Goal: Transaction & Acquisition: Purchase product/service

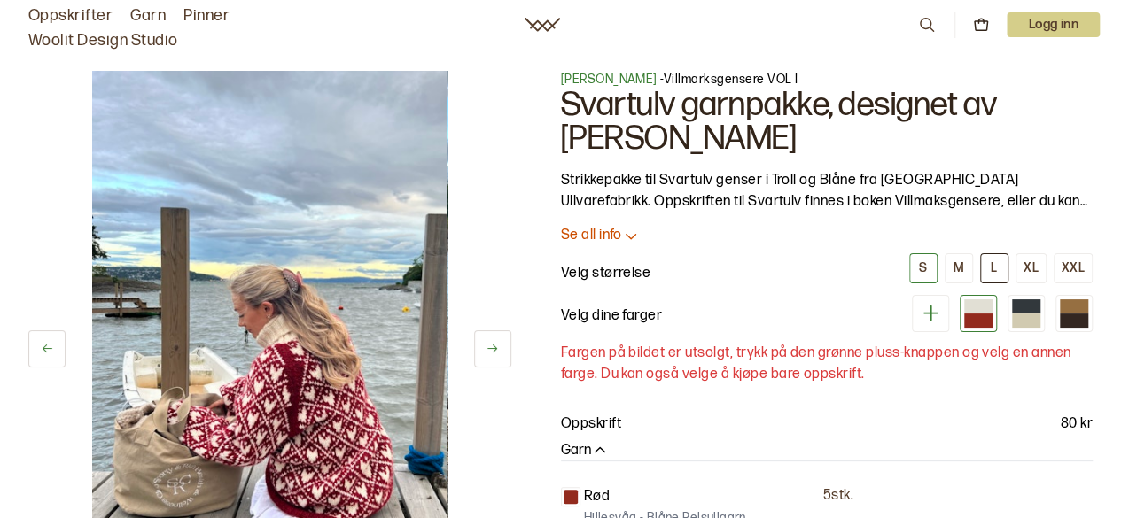
click at [995, 279] on button "L" at bounding box center [994, 268] width 28 height 30
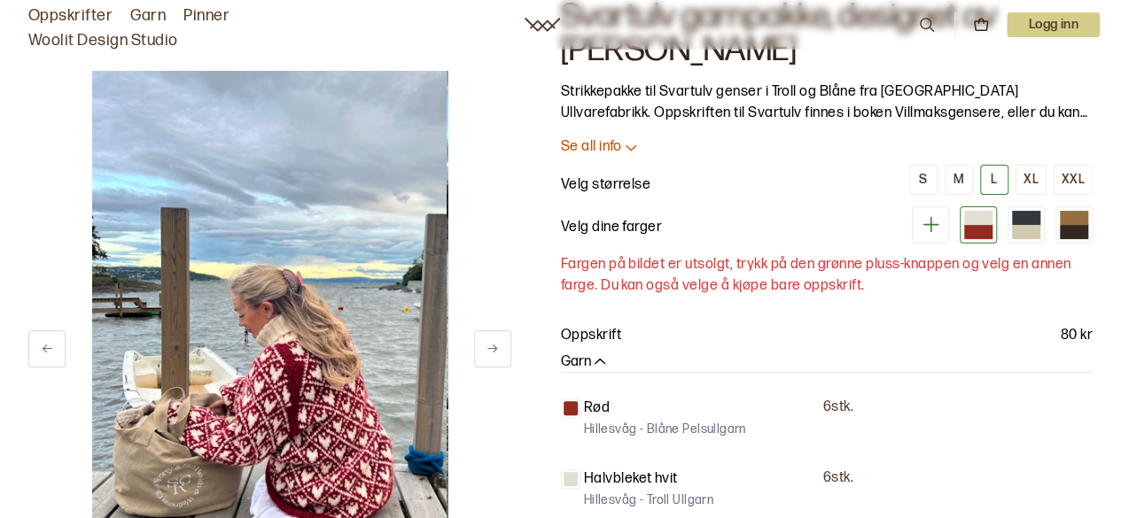
click at [629, 150] on icon at bounding box center [631, 147] width 11 height 5
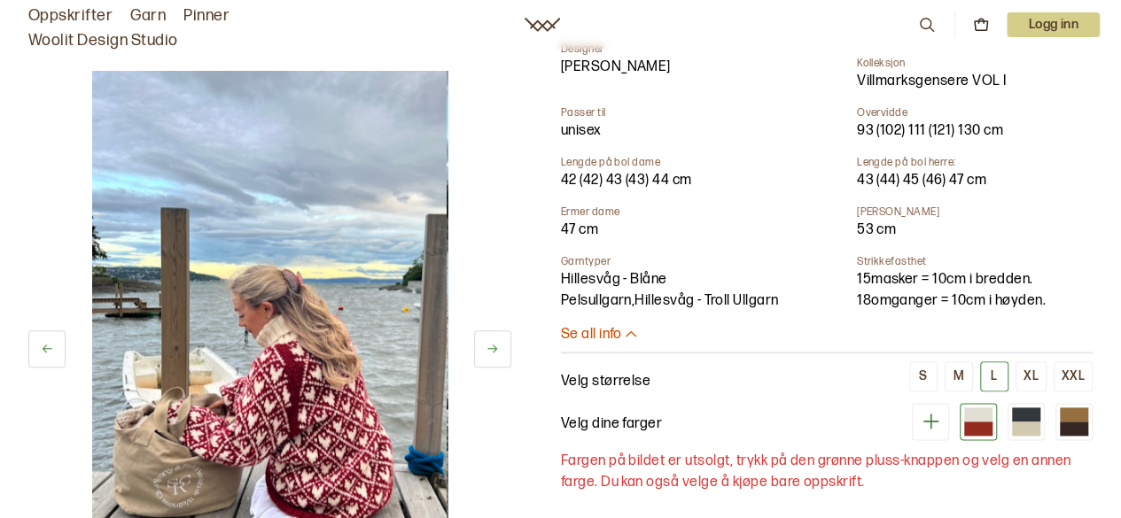
scroll to position [1063, 0]
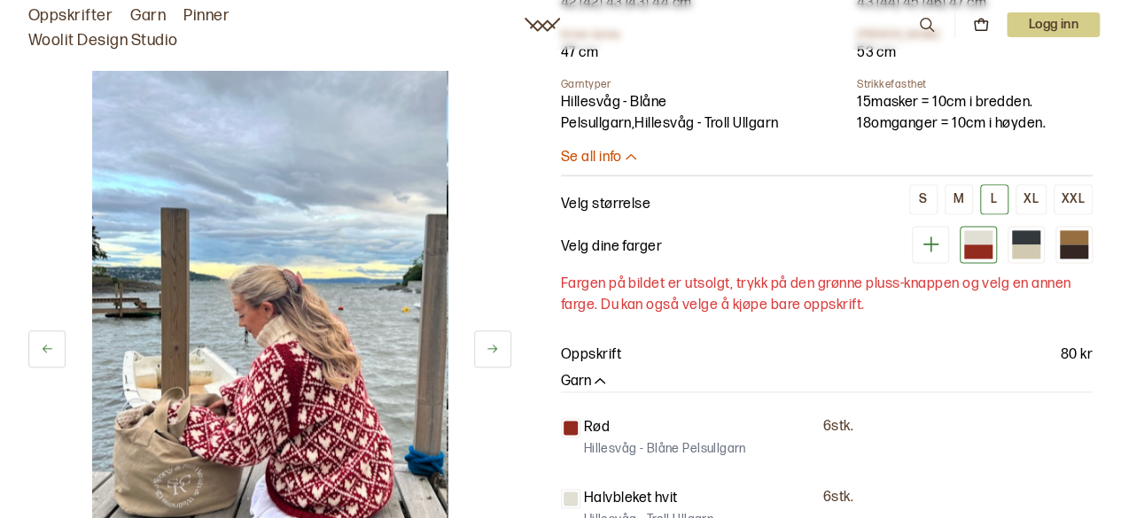
click at [934, 236] on button at bounding box center [930, 244] width 37 height 37
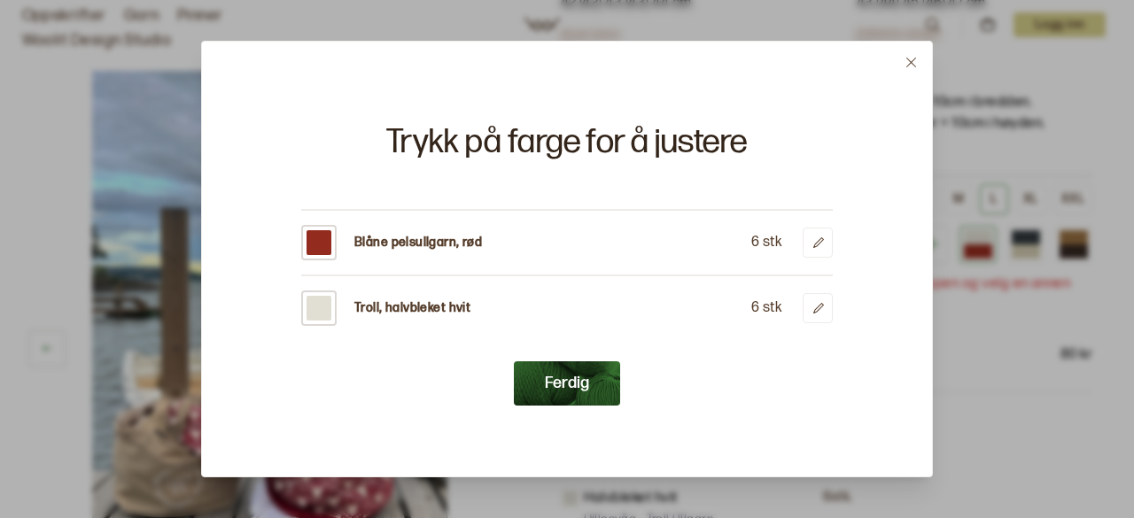
click at [585, 378] on button "Ferdig" at bounding box center [567, 384] width 106 height 44
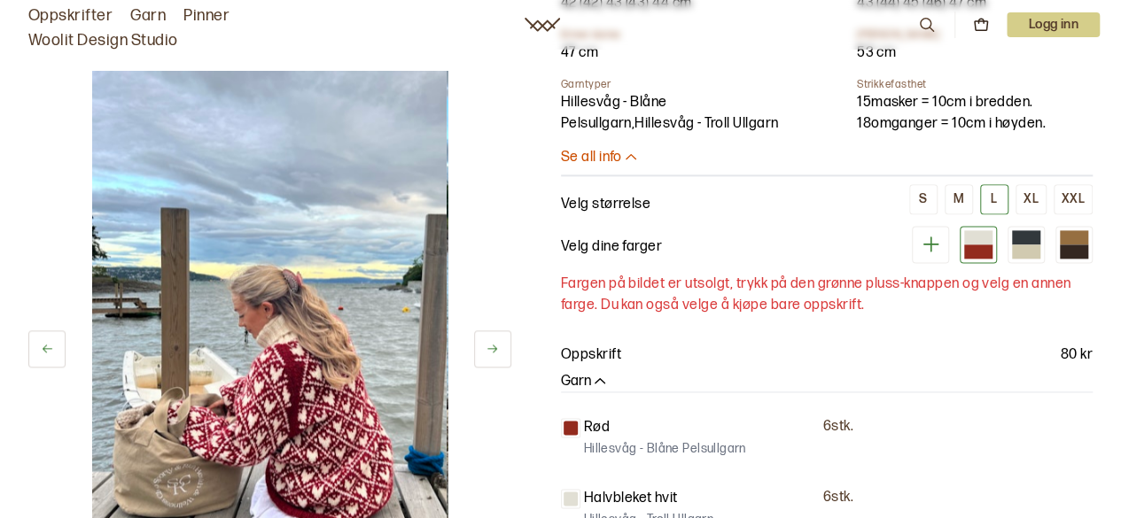
click at [964, 226] on div at bounding box center [978, 244] width 37 height 37
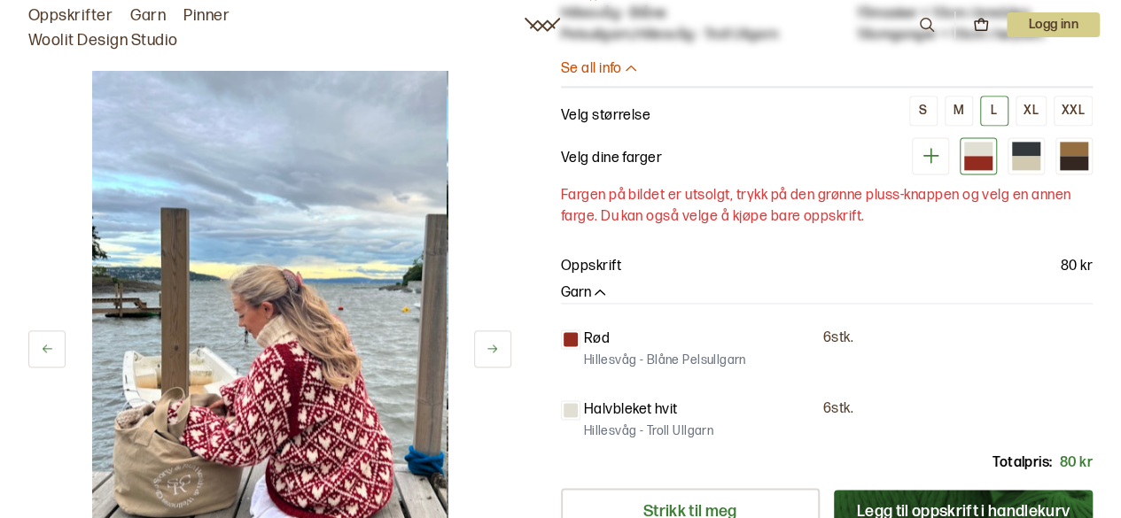
scroll to position [1418, 0]
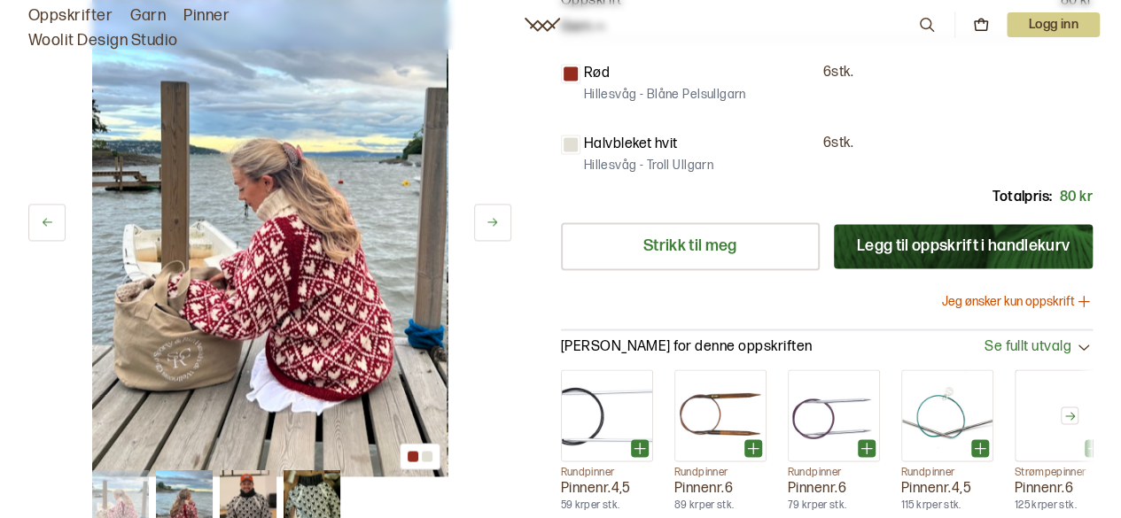
click at [917, 230] on button "Legg til oppskrift i handlekurv" at bounding box center [963, 246] width 259 height 44
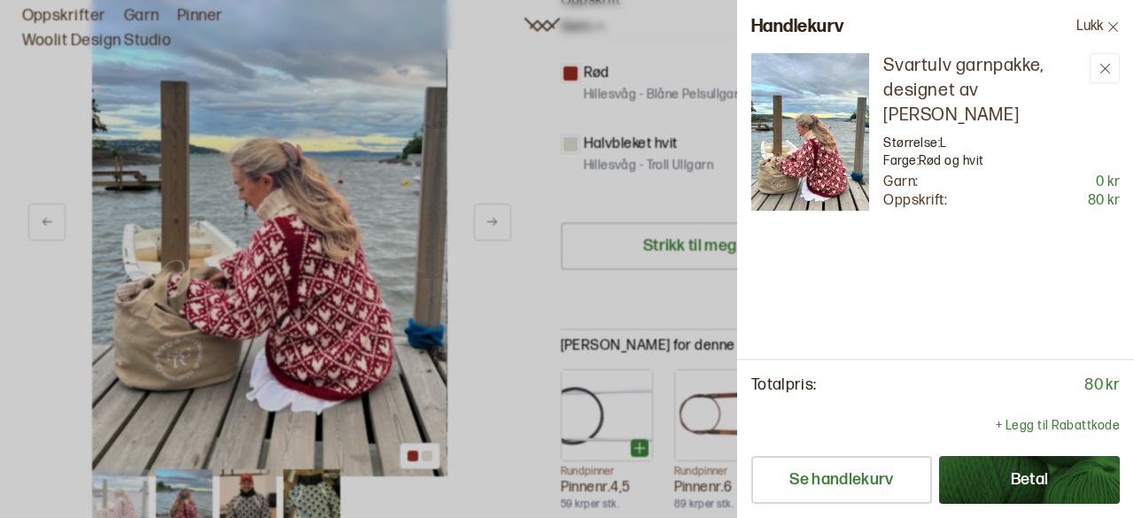
click at [675, 10] on div at bounding box center [567, 259] width 1134 height 518
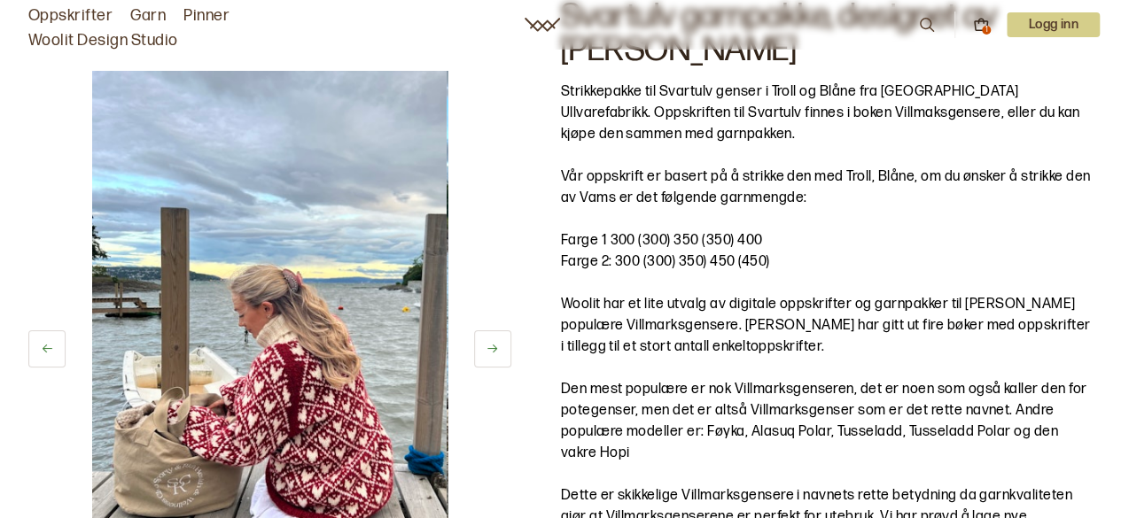
scroll to position [0, 0]
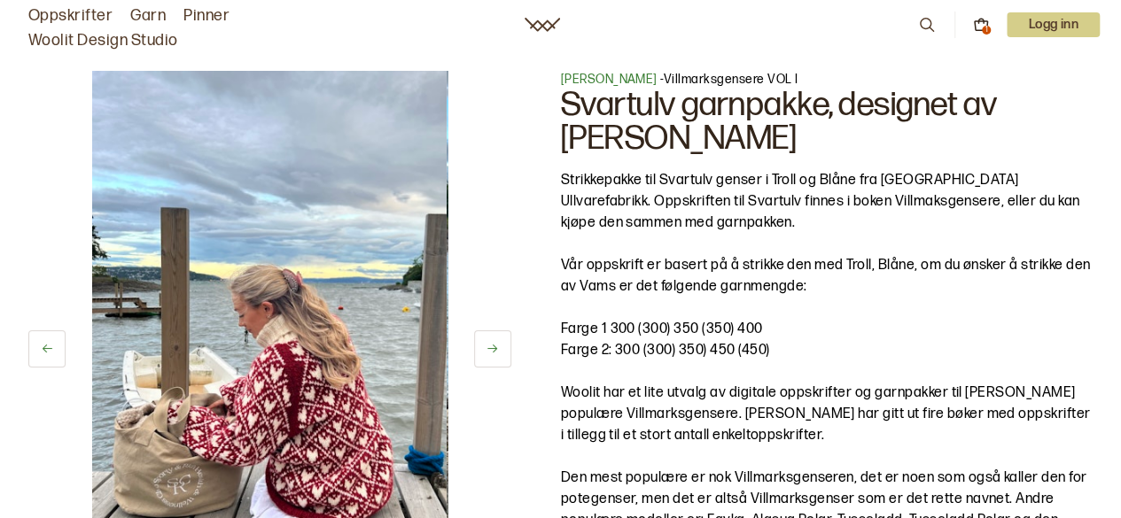
click at [151, 22] on link "Garn" at bounding box center [147, 16] width 35 height 25
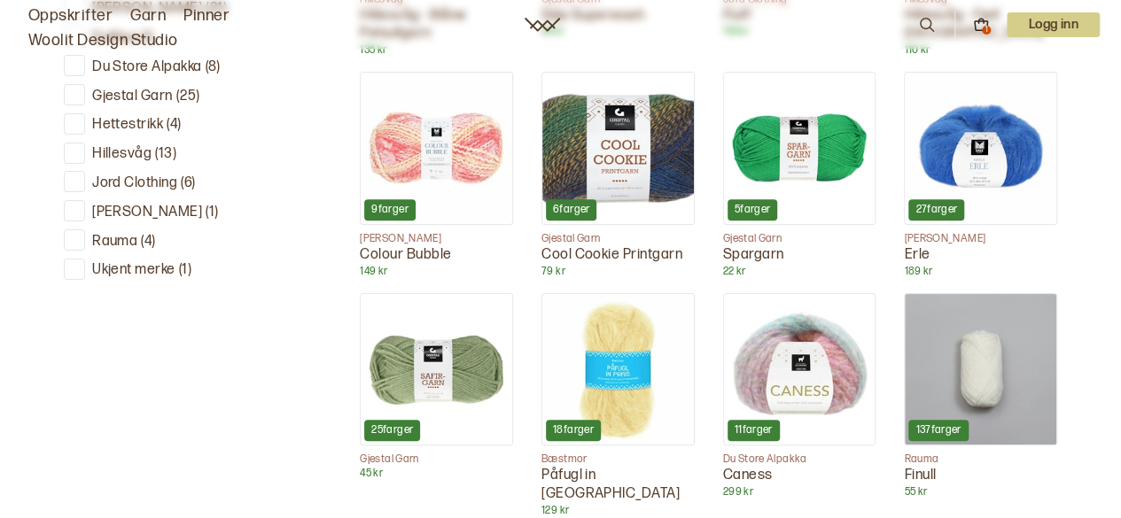
scroll to position [709, 0]
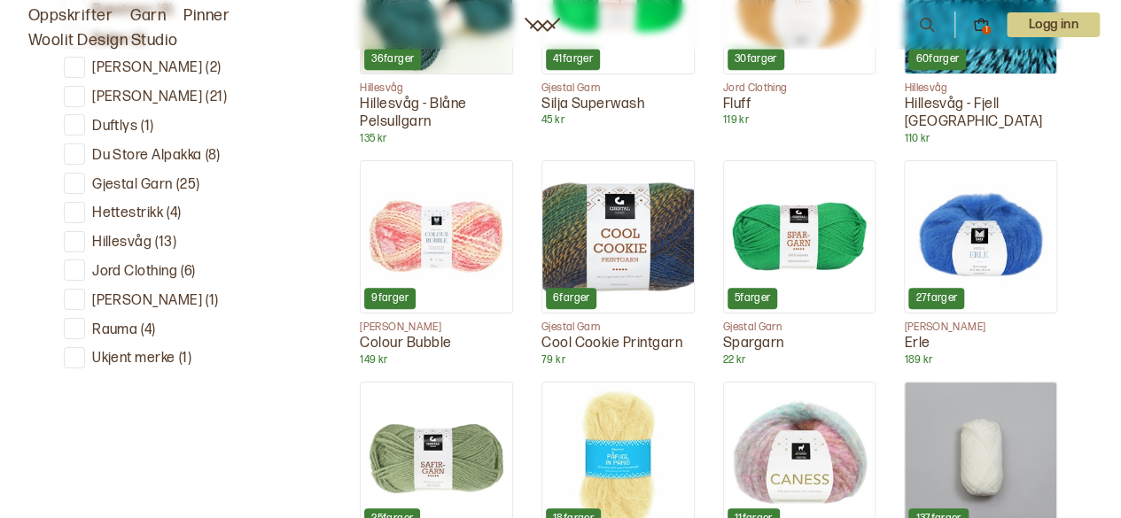
click at [73, 237] on div at bounding box center [74, 241] width 17 height 17
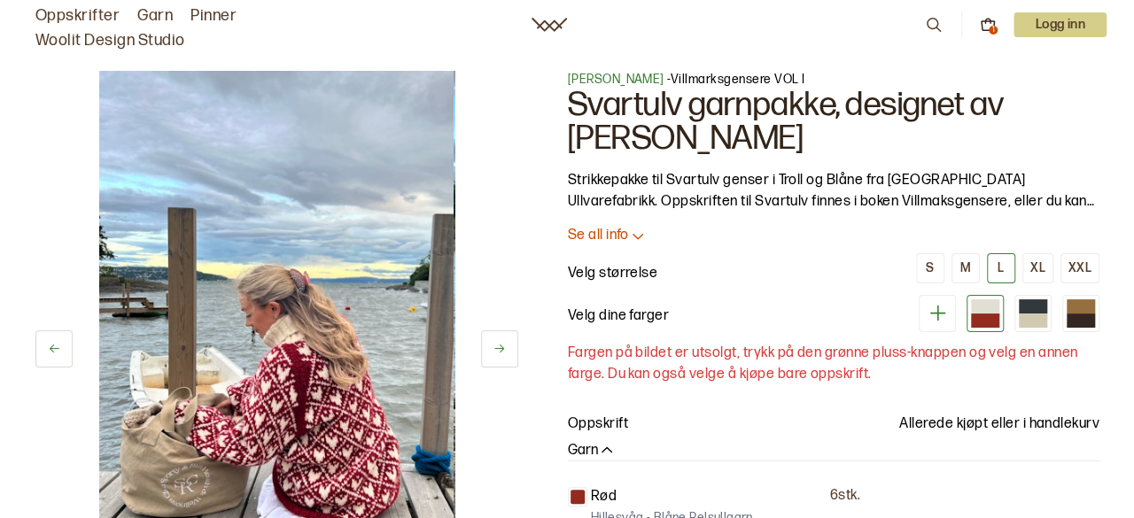
scroll to position [177, 0]
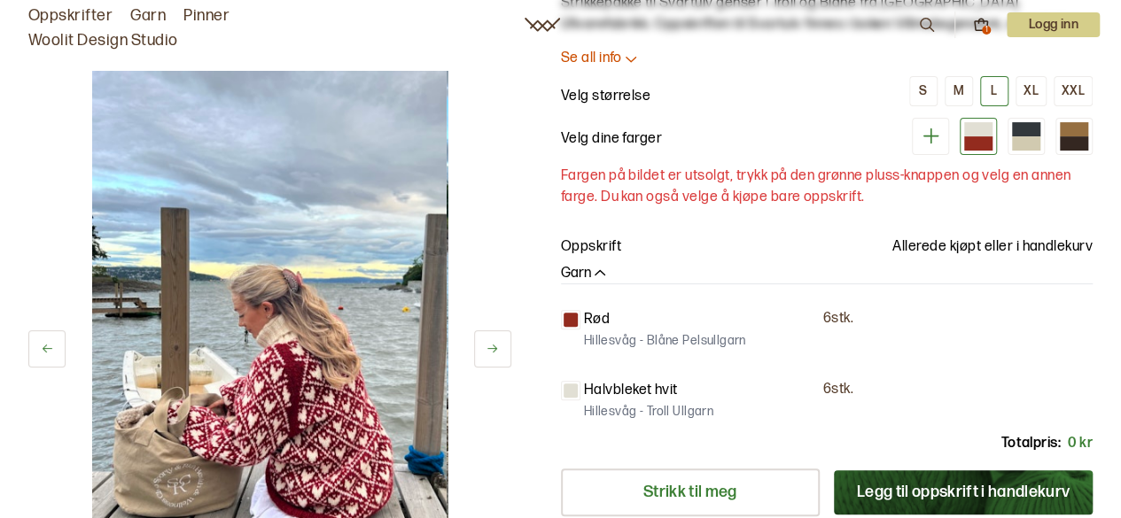
click at [497, 356] on button at bounding box center [492, 349] width 37 height 37
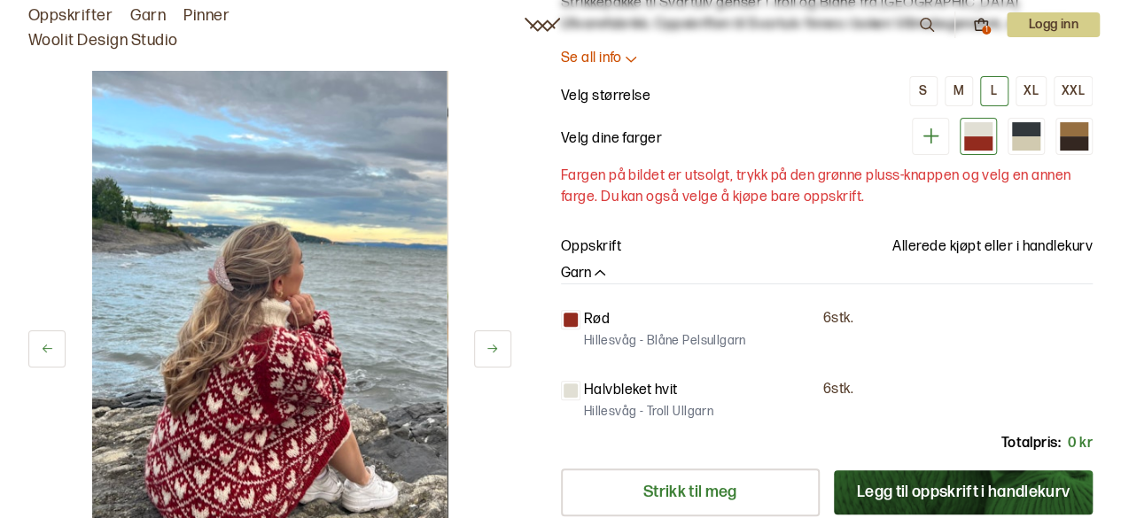
click at [497, 356] on button at bounding box center [492, 349] width 37 height 37
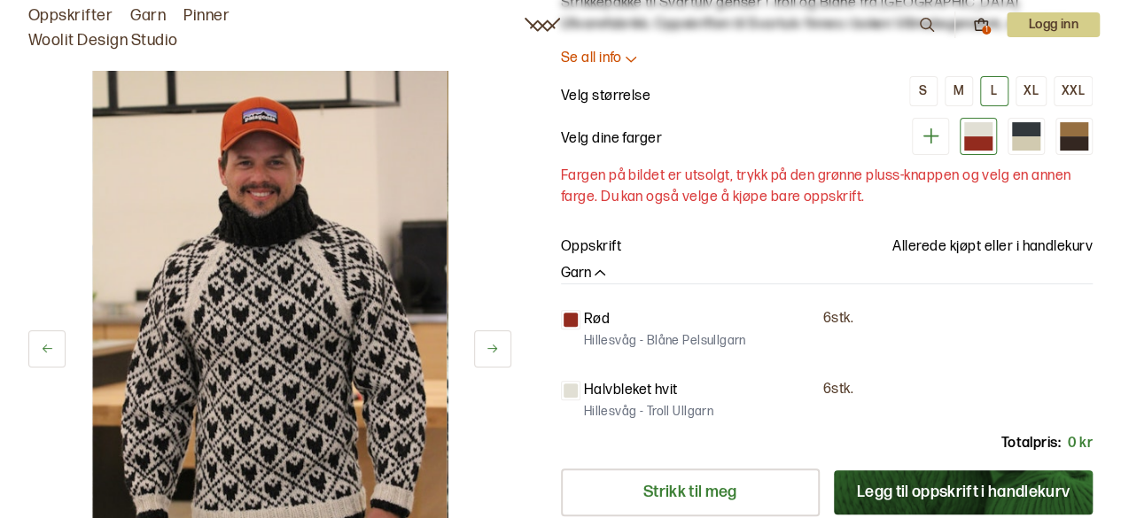
click at [493, 344] on icon at bounding box center [492, 348] width 13 height 13
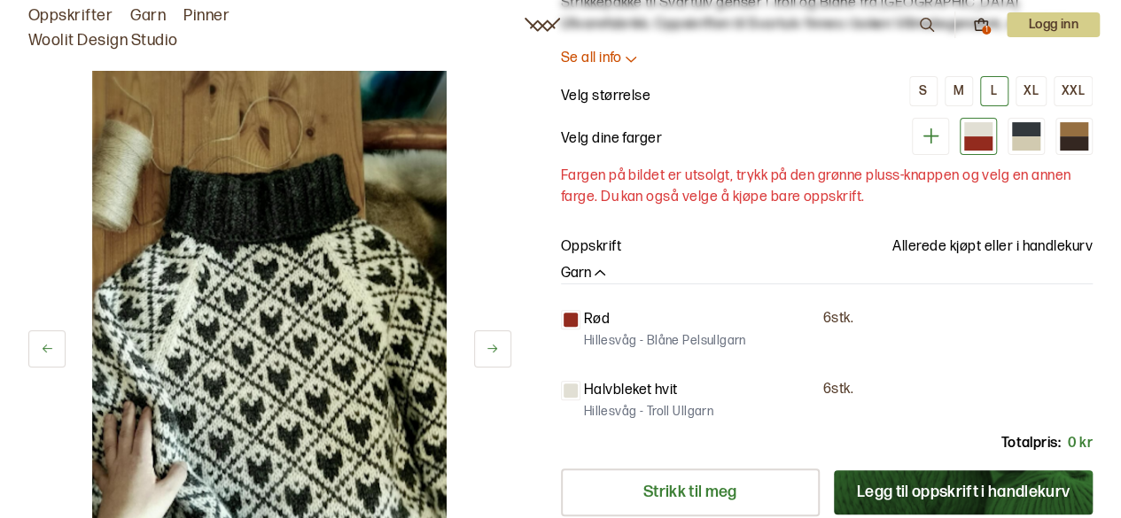
click at [493, 344] on icon at bounding box center [492, 348] width 13 height 13
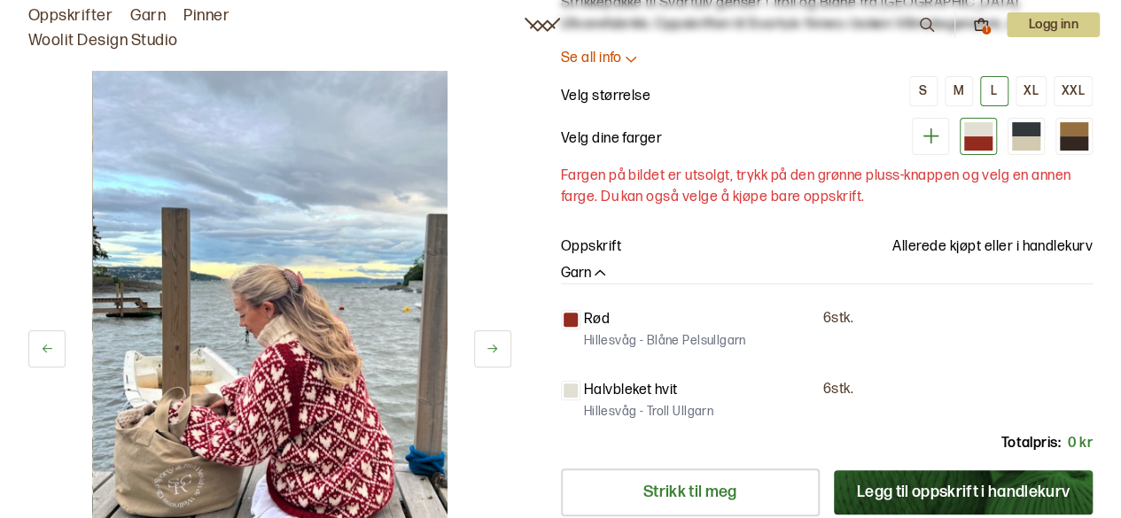
click at [493, 344] on icon at bounding box center [492, 348] width 13 height 13
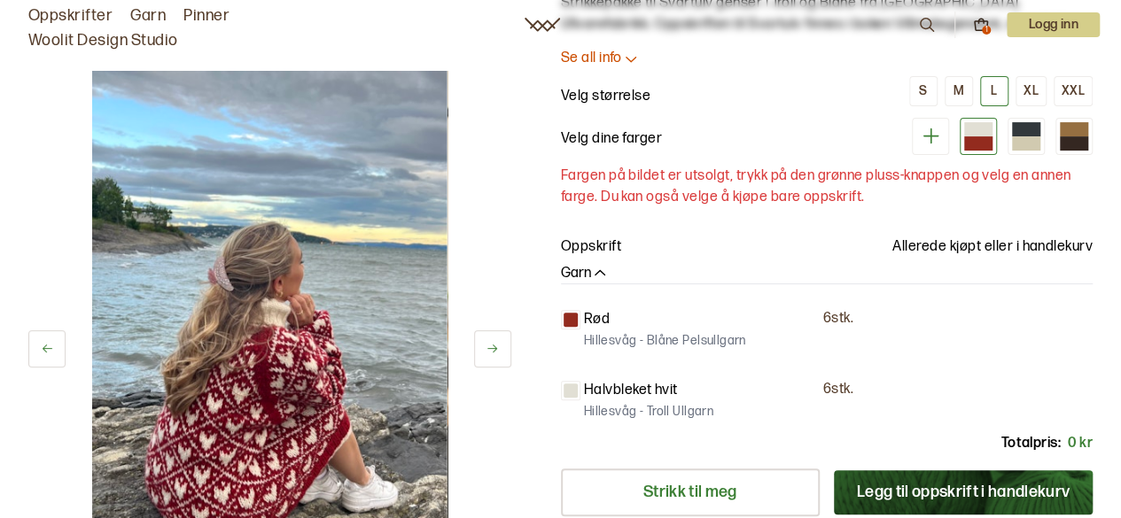
click at [975, 27] on icon at bounding box center [981, 25] width 16 height 16
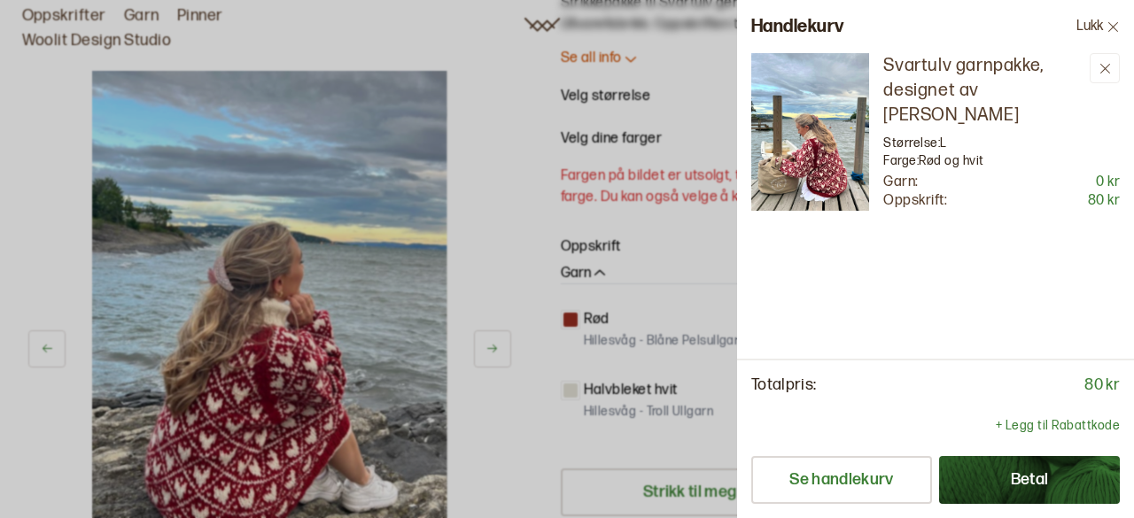
click at [994, 474] on button "Betal" at bounding box center [1029, 480] width 181 height 48
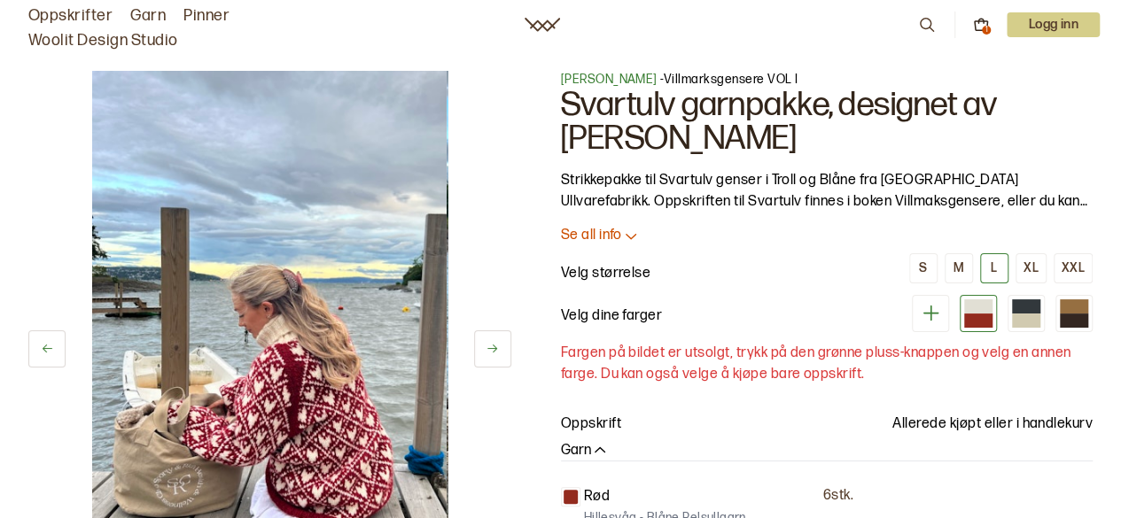
click at [489, 345] on icon at bounding box center [492, 348] width 13 height 13
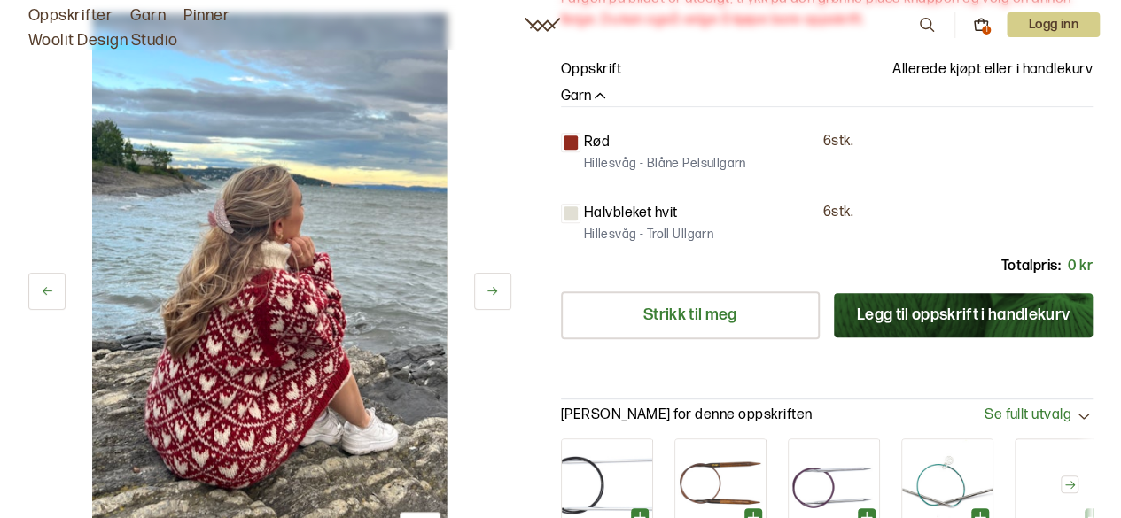
scroll to position [266, 0]
